Goal: Task Accomplishment & Management: Complete application form

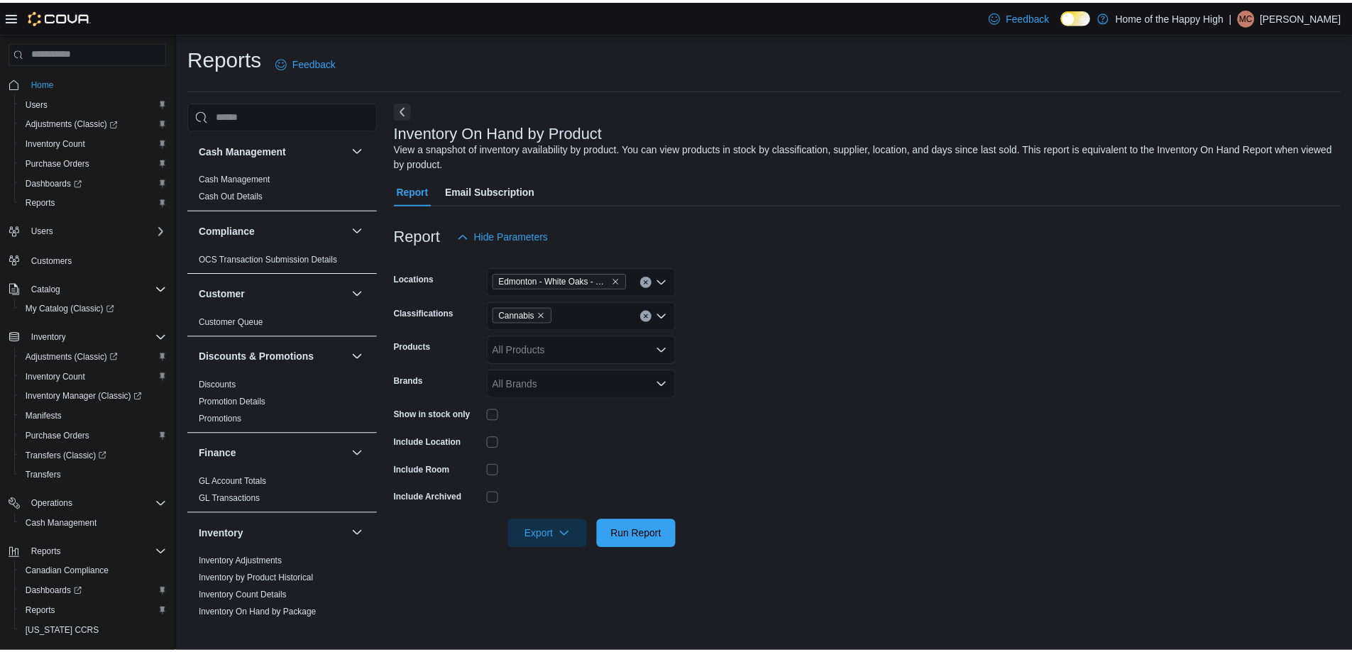
scroll to position [385, 0]
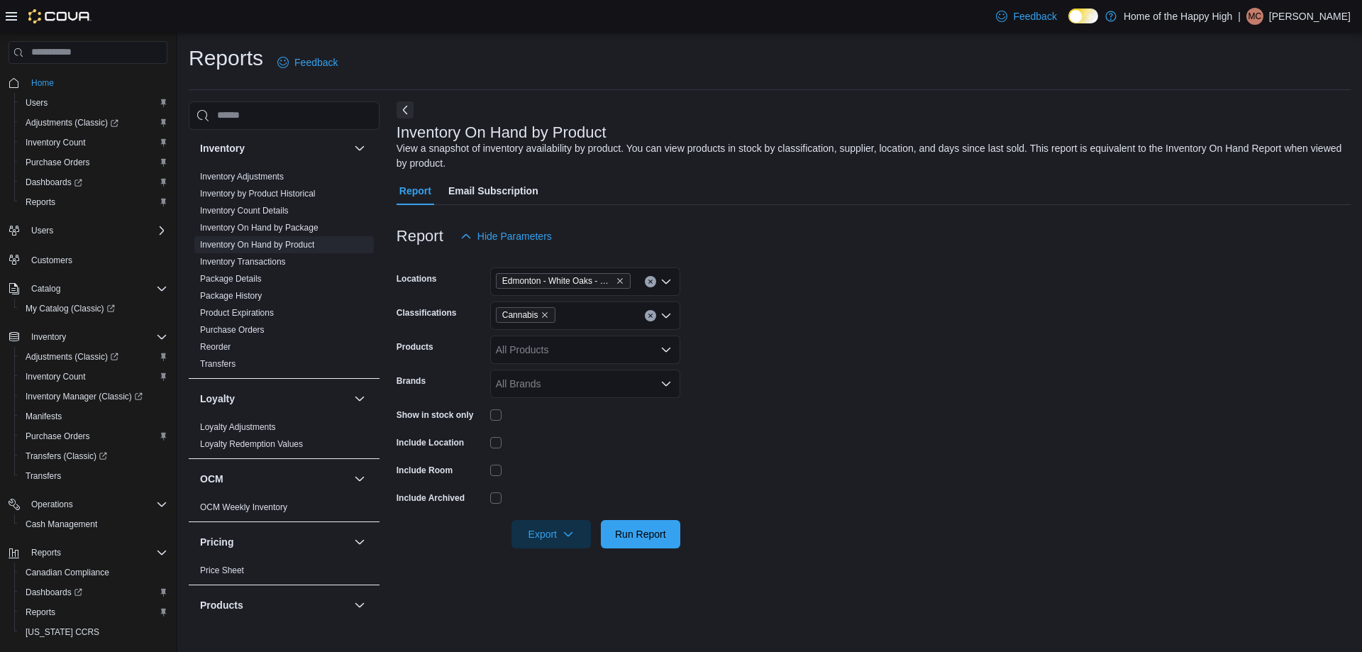
click at [0, 5] on div "Feedback Dark Mode Home of the Happy High | MC [PERSON_NAME]" at bounding box center [681, 16] width 1362 height 33
click at [6, 11] on div "Feedback Dark Mode Home of the Happy High | MC [PERSON_NAME]" at bounding box center [681, 16] width 1362 height 33
click at [14, 13] on icon at bounding box center [11, 16] width 11 height 9
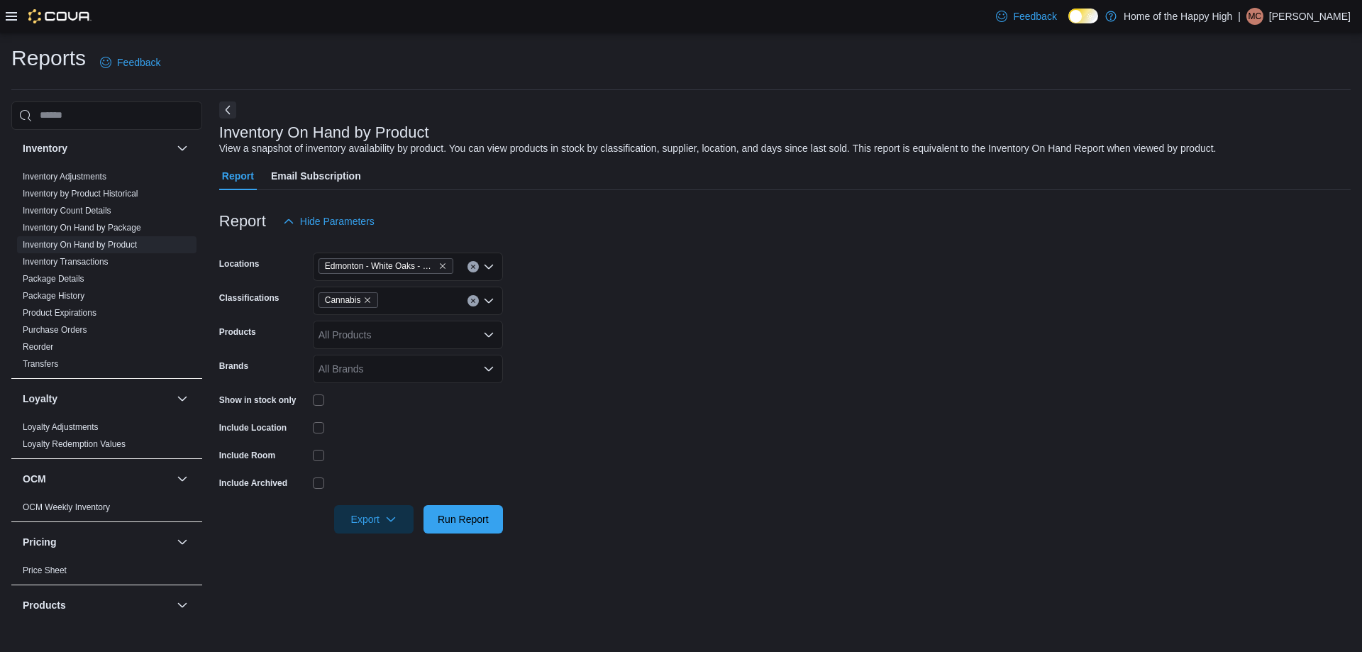
click at [6, 8] on div at bounding box center [49, 16] width 86 height 33
click at [6, 13] on icon at bounding box center [11, 16] width 11 height 11
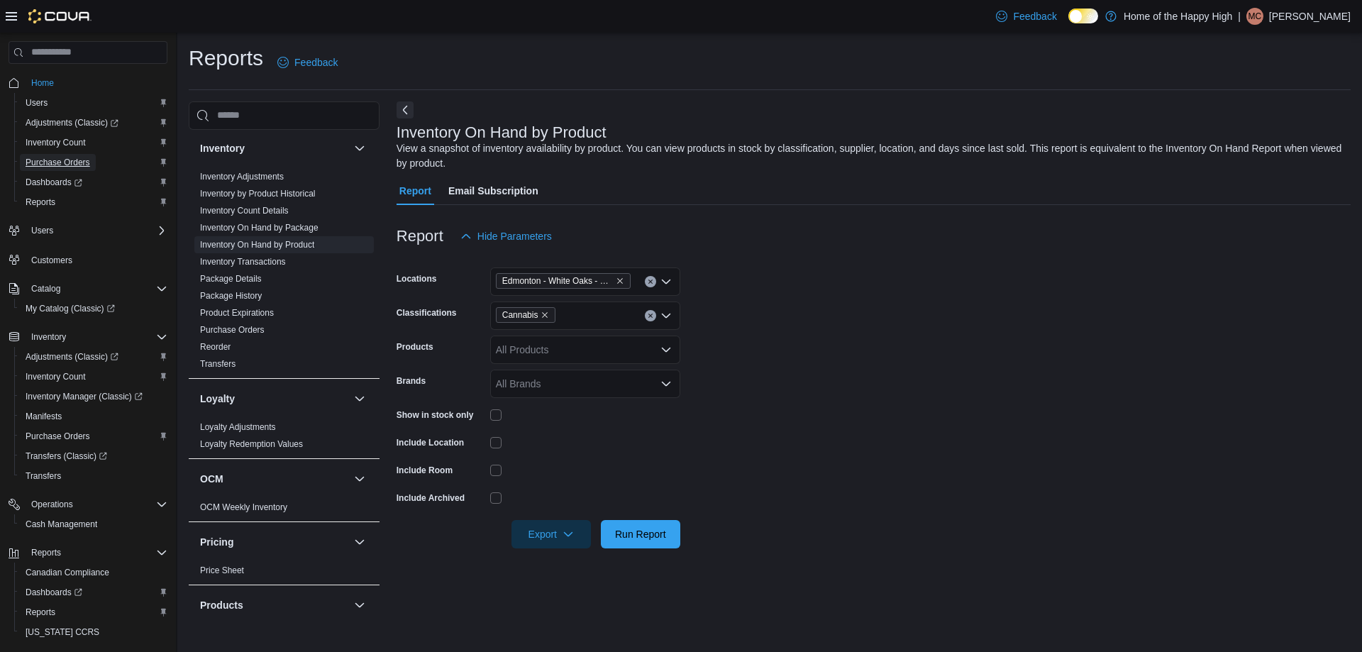
click at [61, 155] on span "Purchase Orders" at bounding box center [58, 162] width 65 height 17
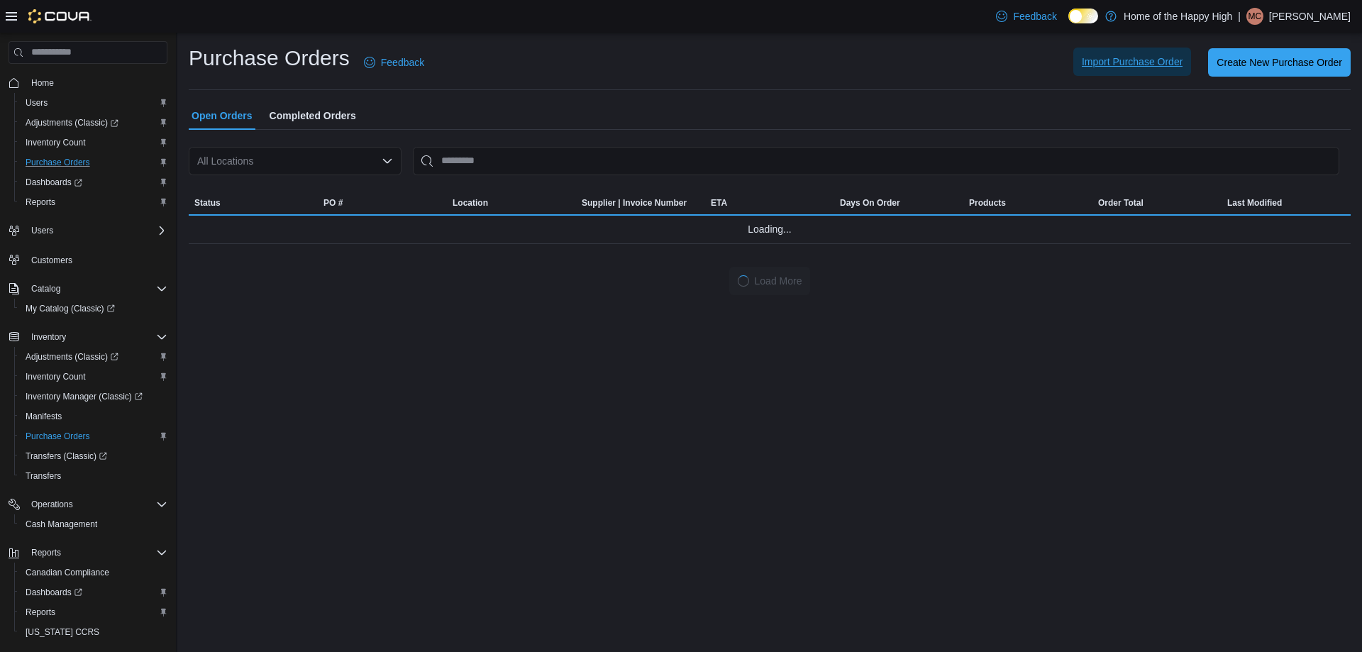
click at [1152, 54] on span "Import Purchase Order" at bounding box center [1132, 62] width 101 height 28
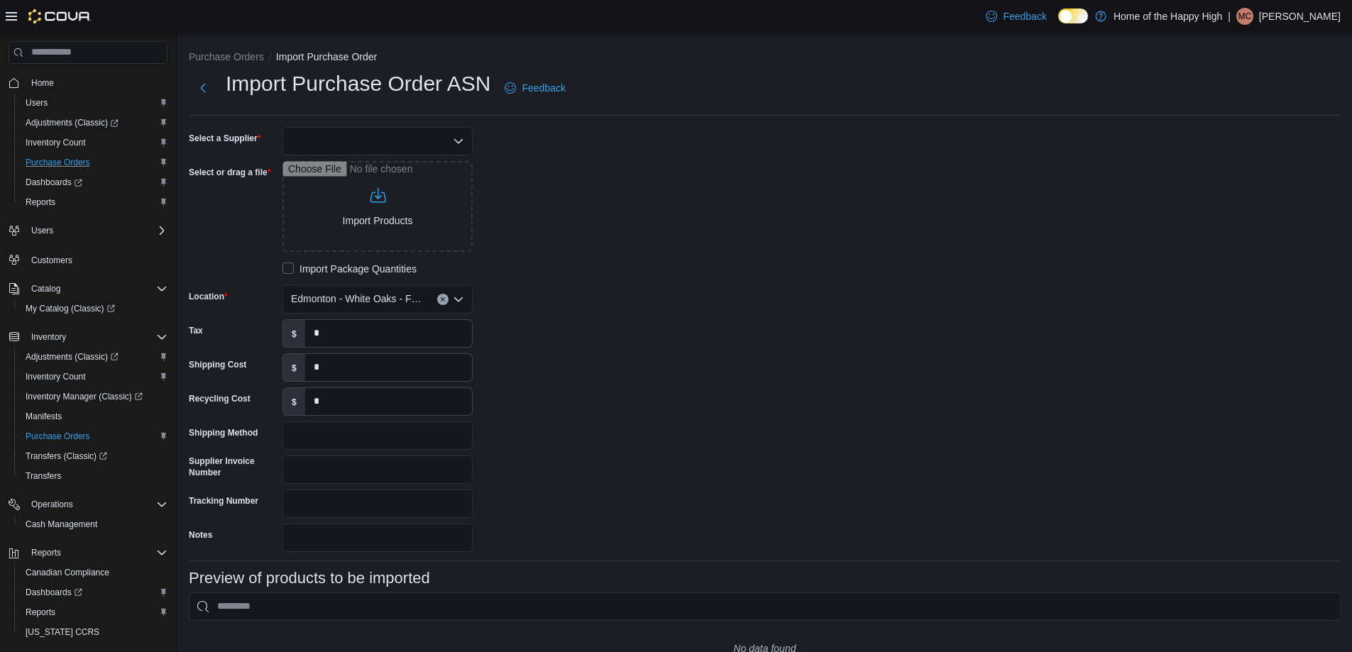
click at [323, 131] on div at bounding box center [377, 141] width 190 height 28
type input "****"
click at [390, 167] on span "AGLC" at bounding box center [386, 165] width 156 height 14
click at [361, 224] on input "Select or drag a file" at bounding box center [377, 206] width 190 height 91
type input "**********"
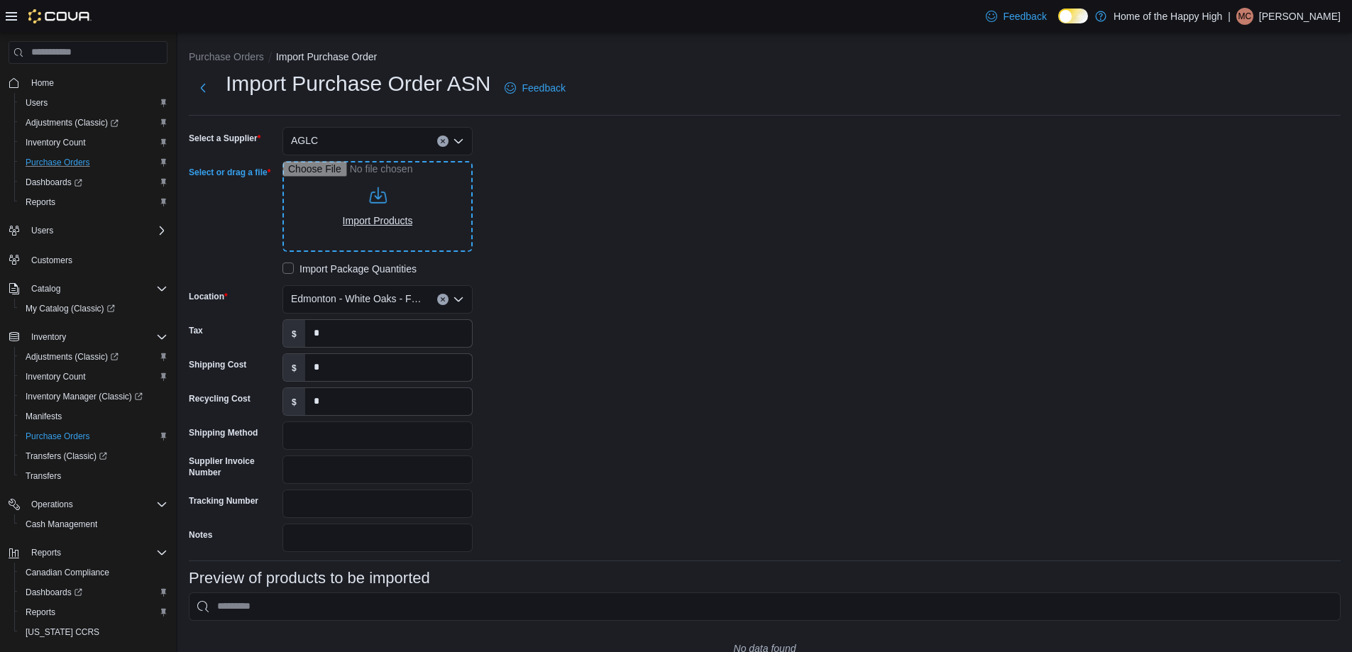
type input "**********"
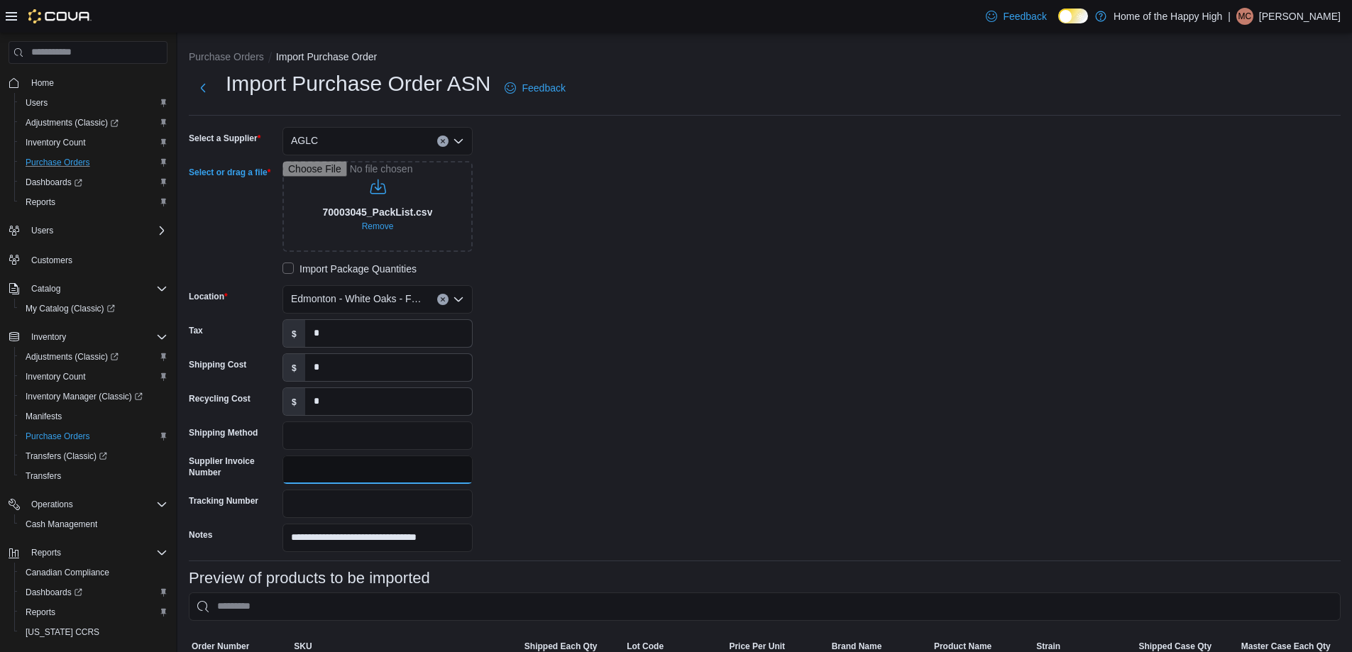
click at [343, 474] on input "Supplier Invoice Number" at bounding box center [377, 470] width 190 height 28
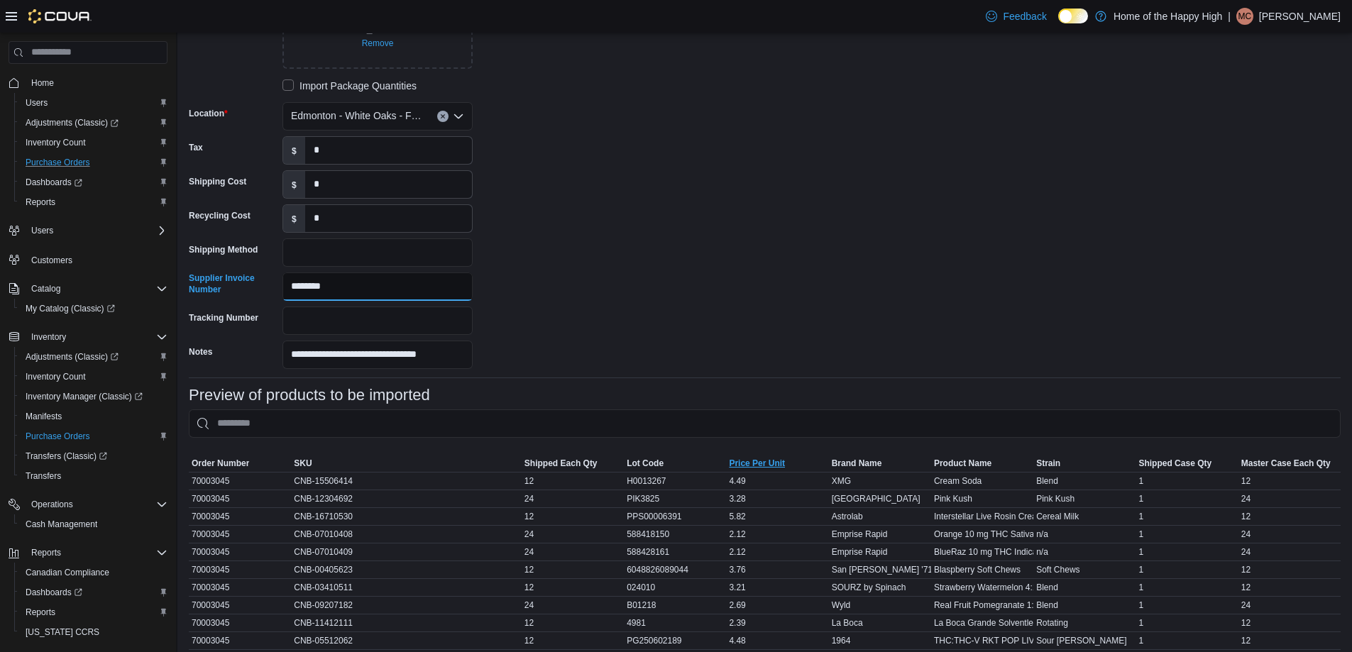
scroll to position [539, 0]
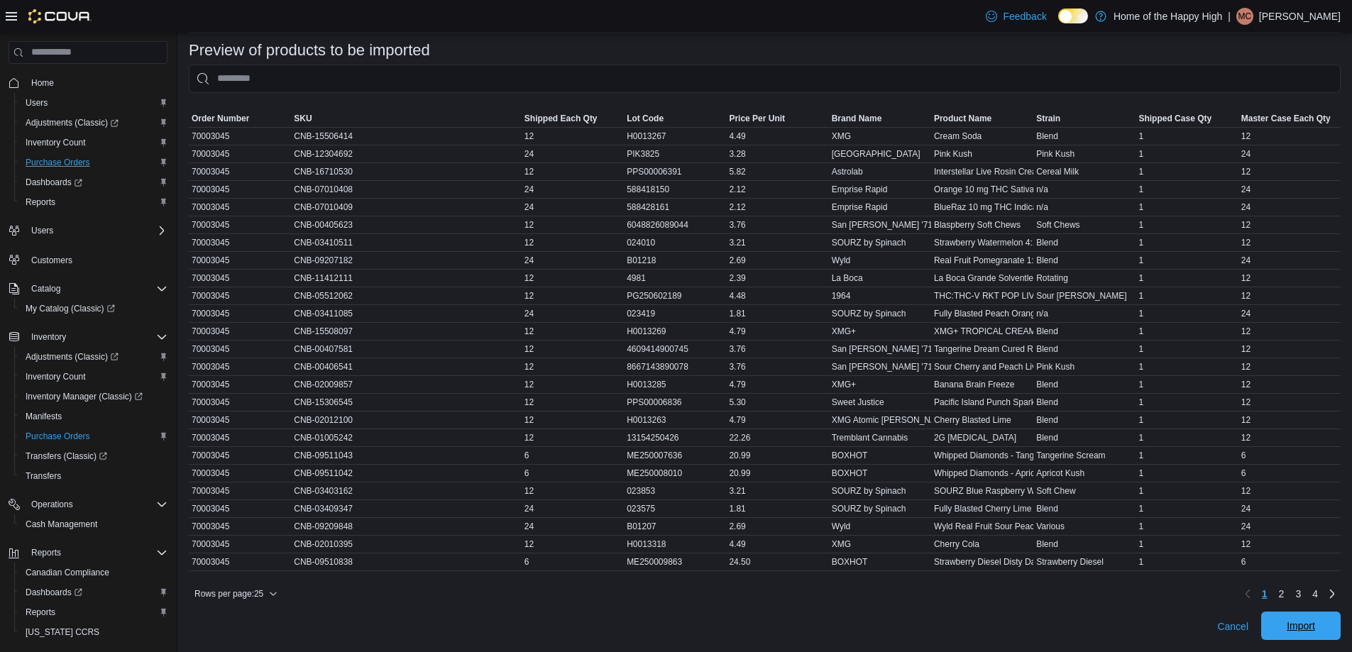
type input "********"
click at [1312, 631] on span "Import" at bounding box center [1301, 626] width 28 height 14
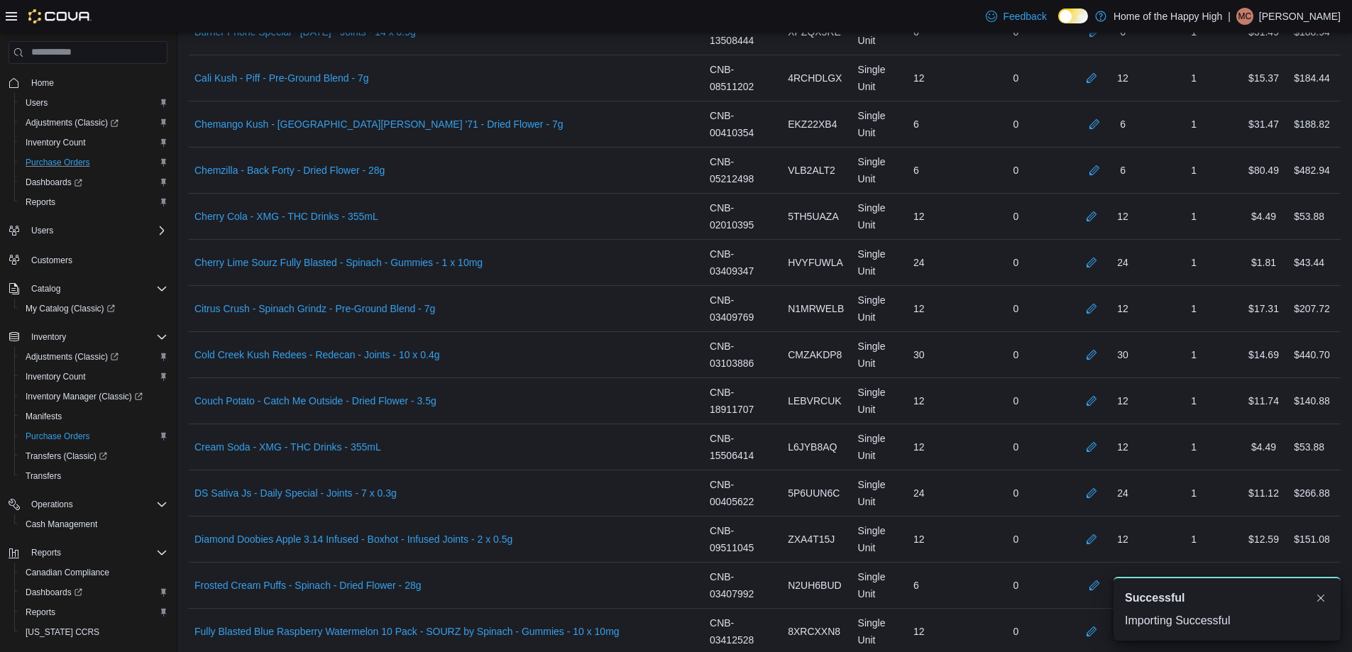
scroll to position [1774, 0]
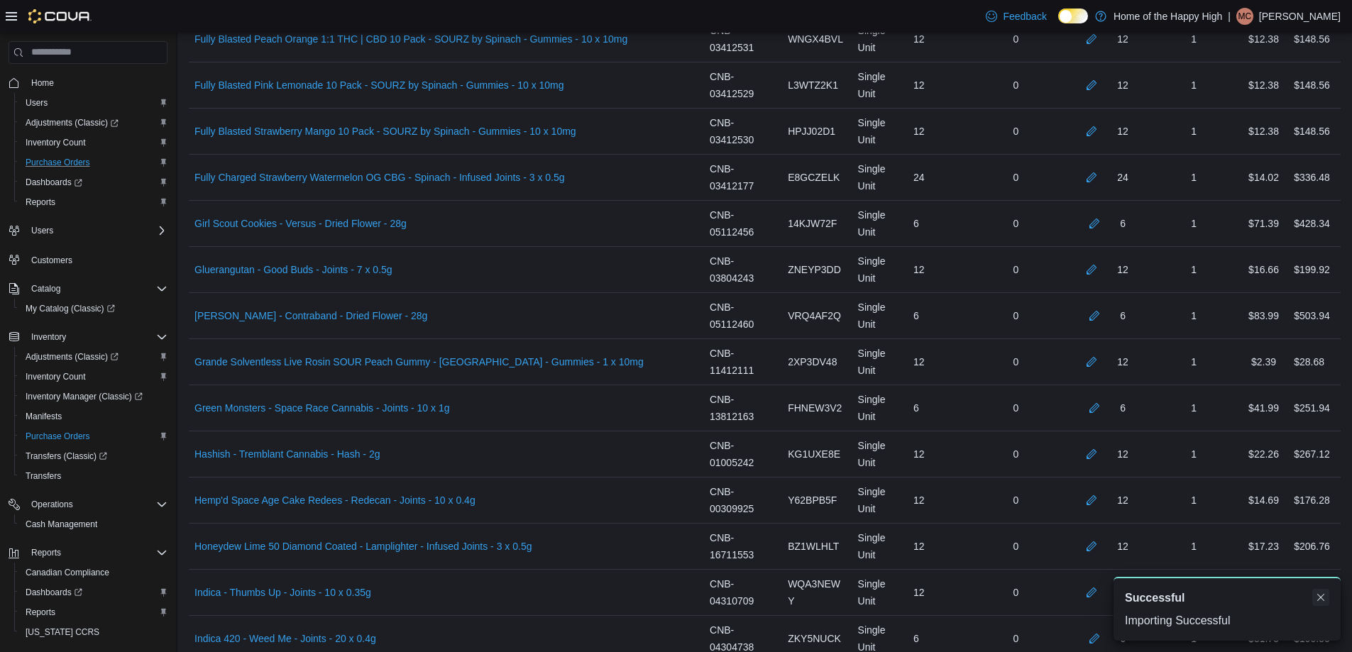
click at [1319, 599] on button "Dismiss toast" at bounding box center [1320, 597] width 17 height 17
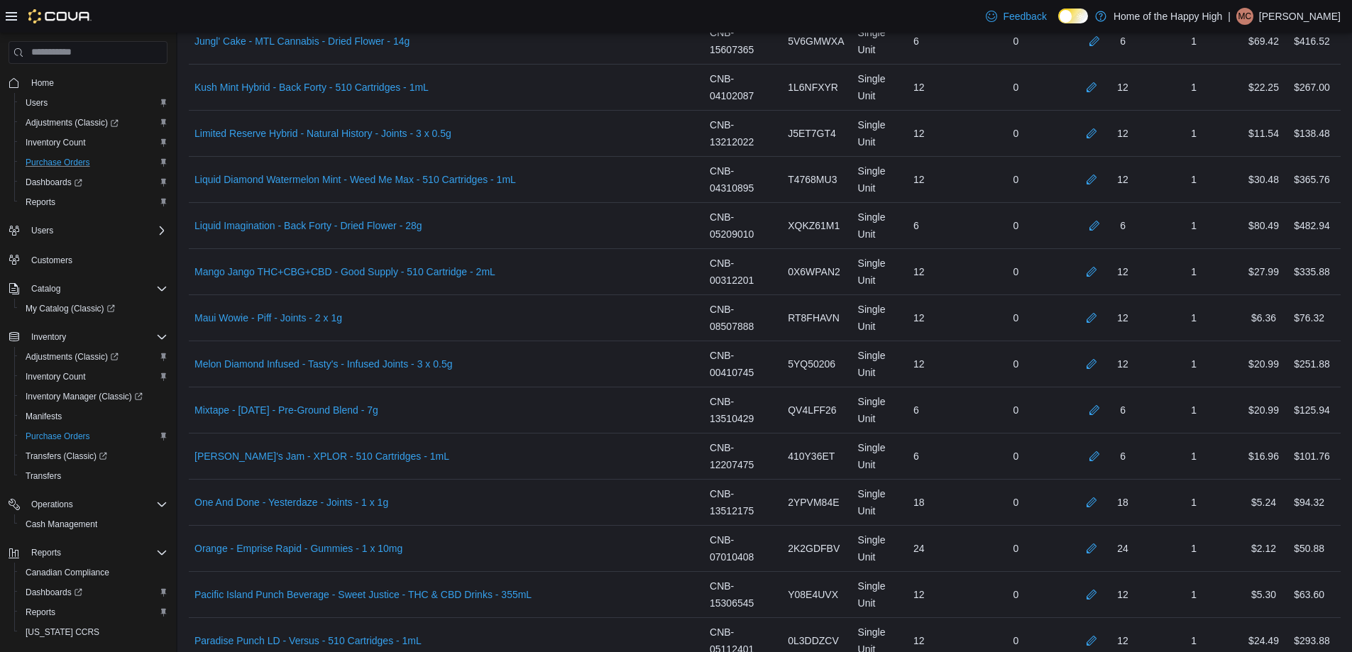
scroll to position [2616, 0]
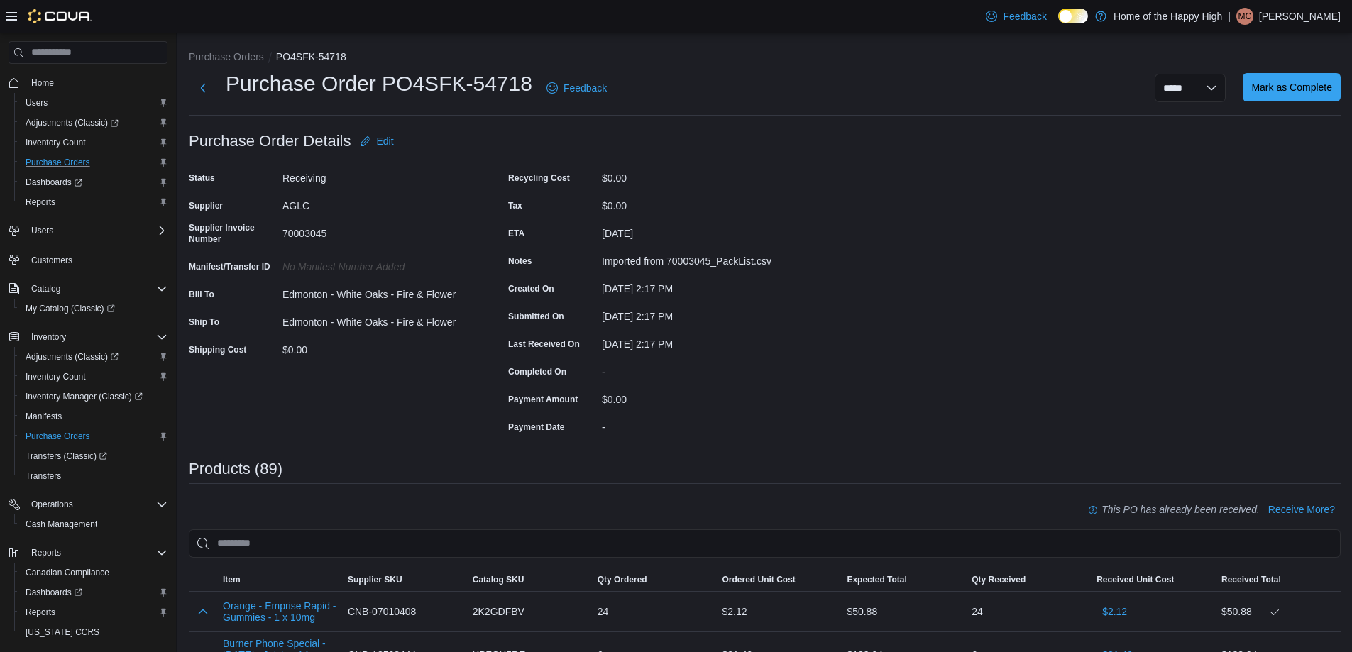
click at [1304, 80] on span "Mark as Complete" at bounding box center [1291, 87] width 81 height 28
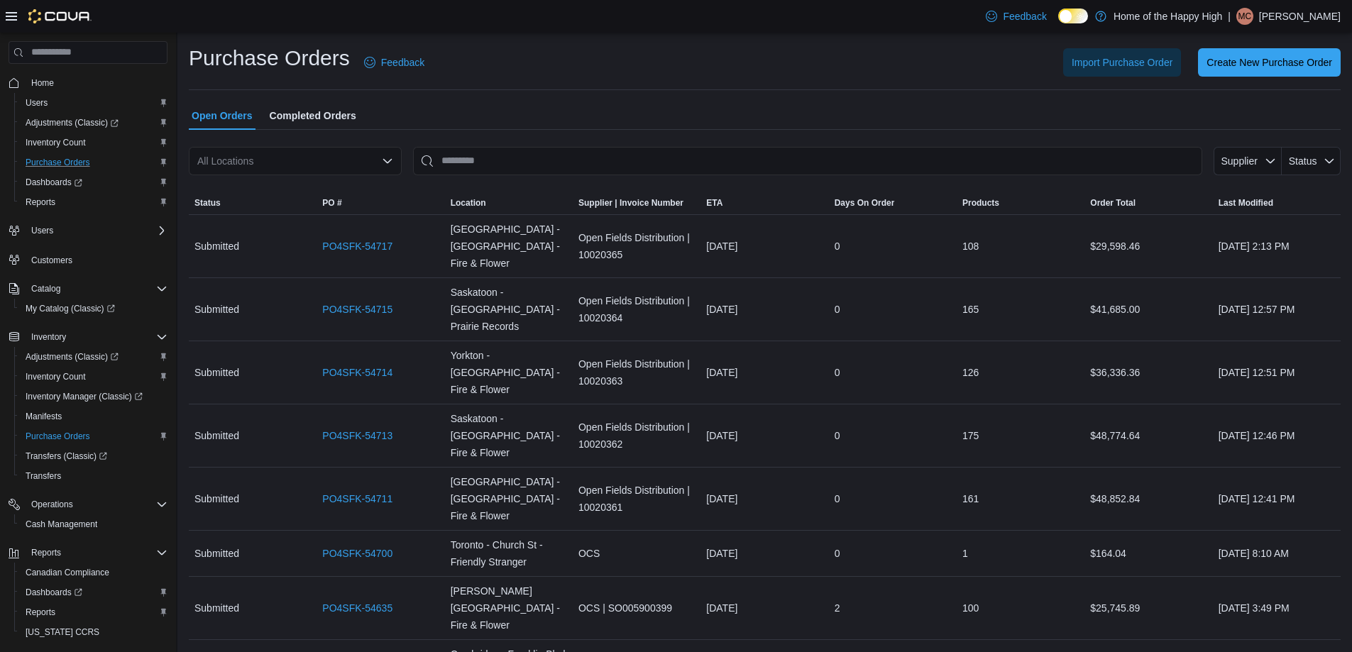
click at [316, 123] on span "Completed Orders" at bounding box center [313, 115] width 87 height 28
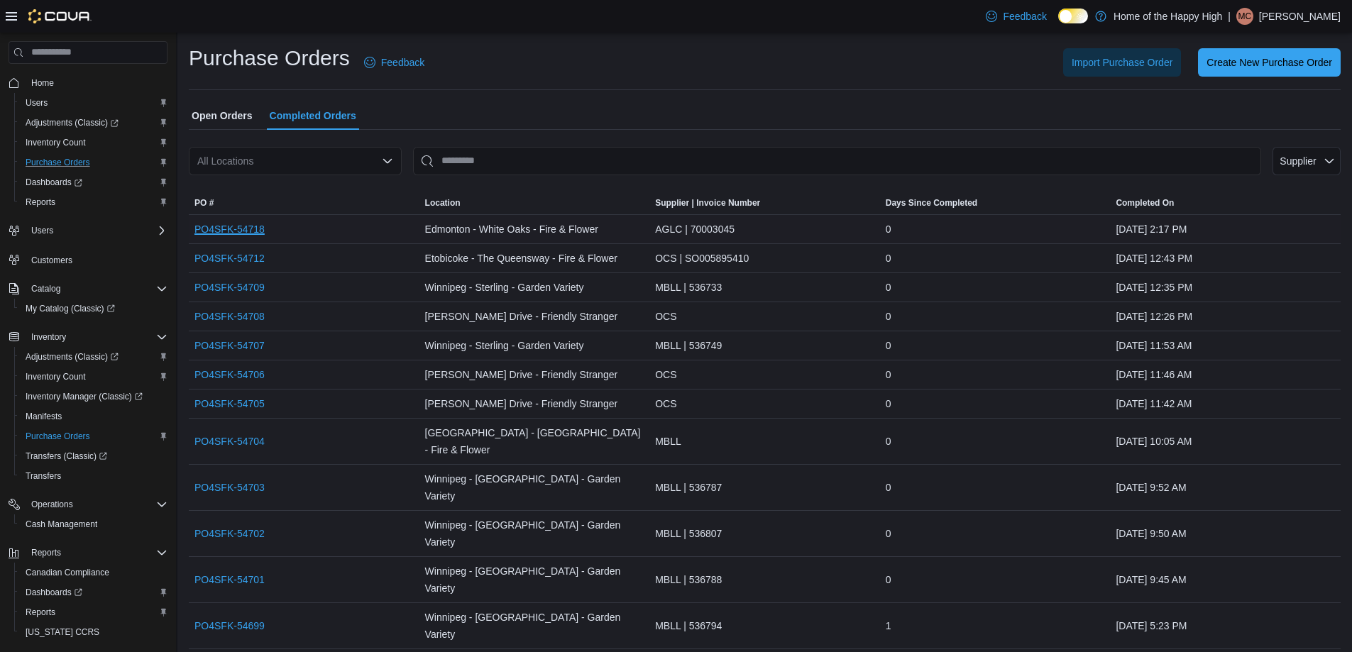
click at [211, 226] on link "PO4SFK-54718" at bounding box center [229, 229] width 70 height 17
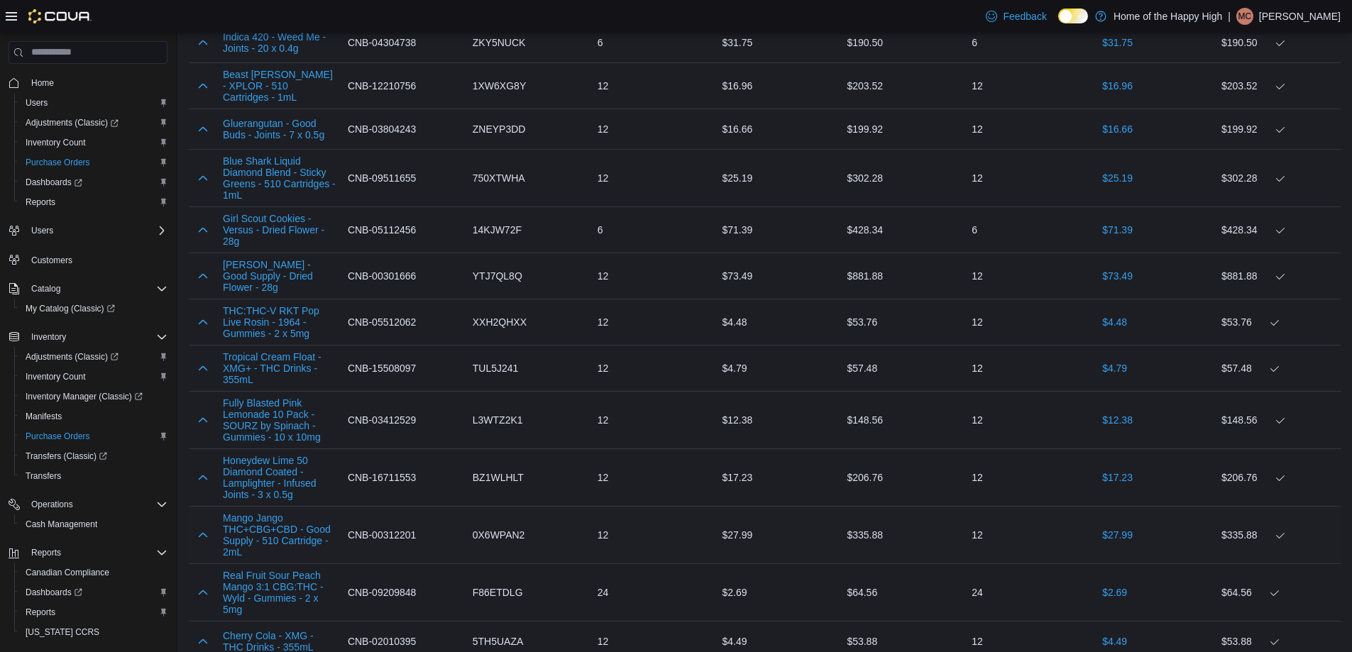
scroll to position [4344, 0]
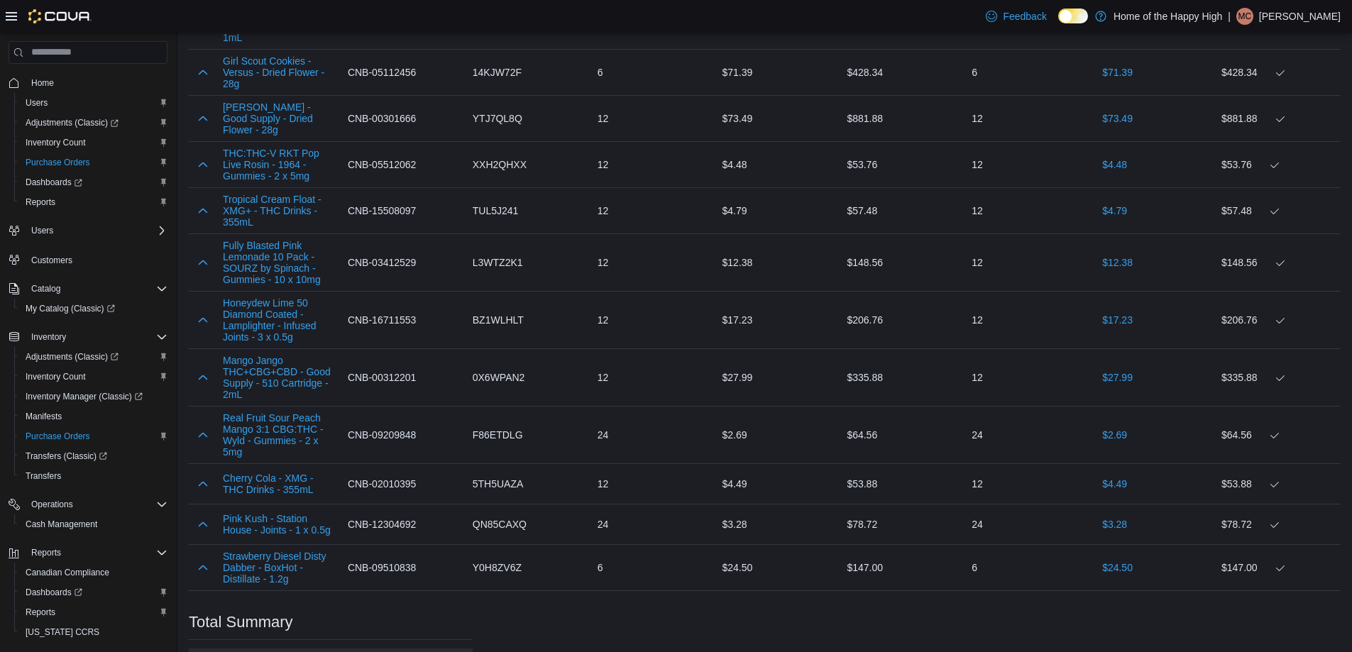
copy p "17,358.42"
